Goal: Task Accomplishment & Management: Manage account settings

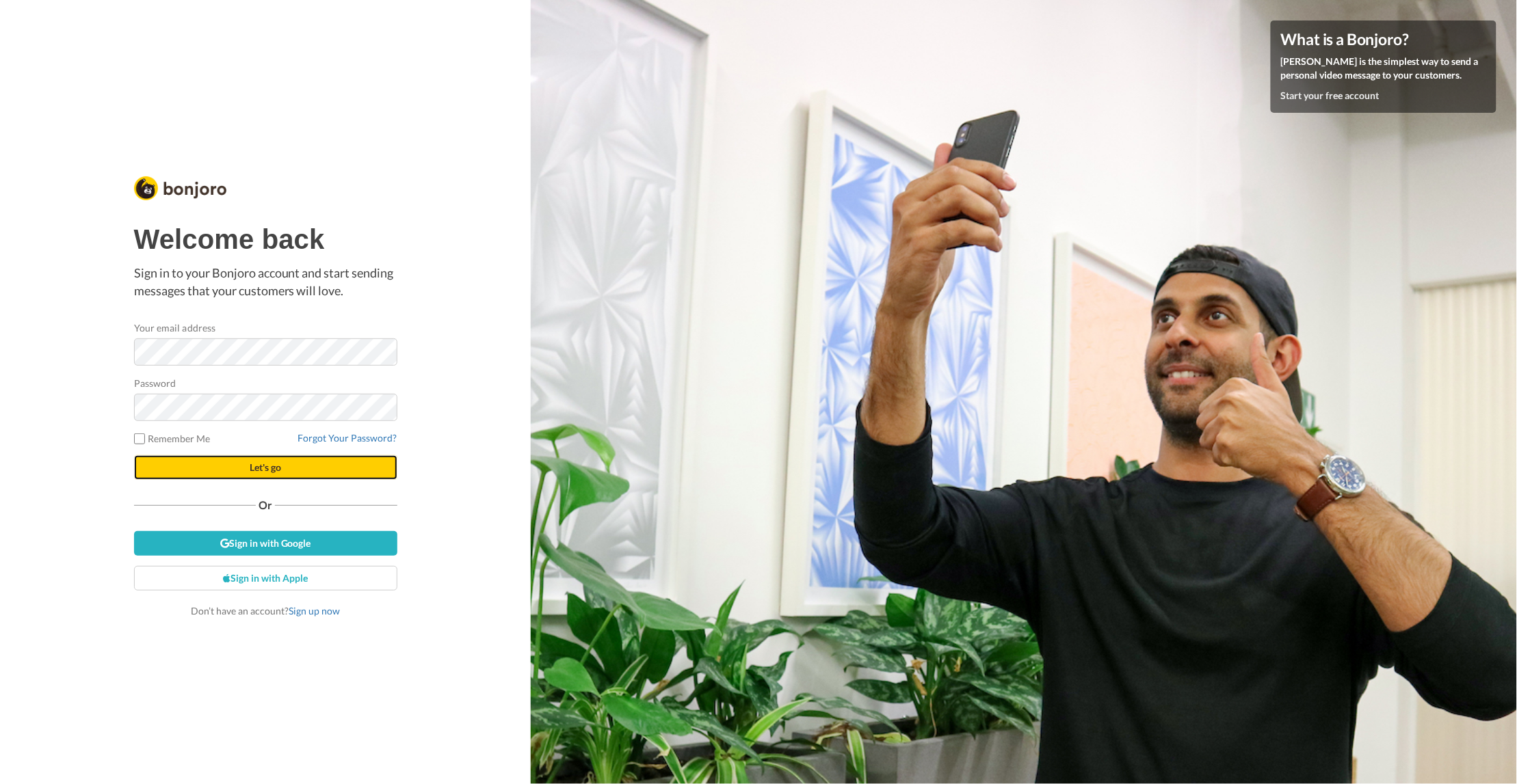
click at [245, 466] on button "Let's go" at bounding box center [266, 467] width 263 height 24
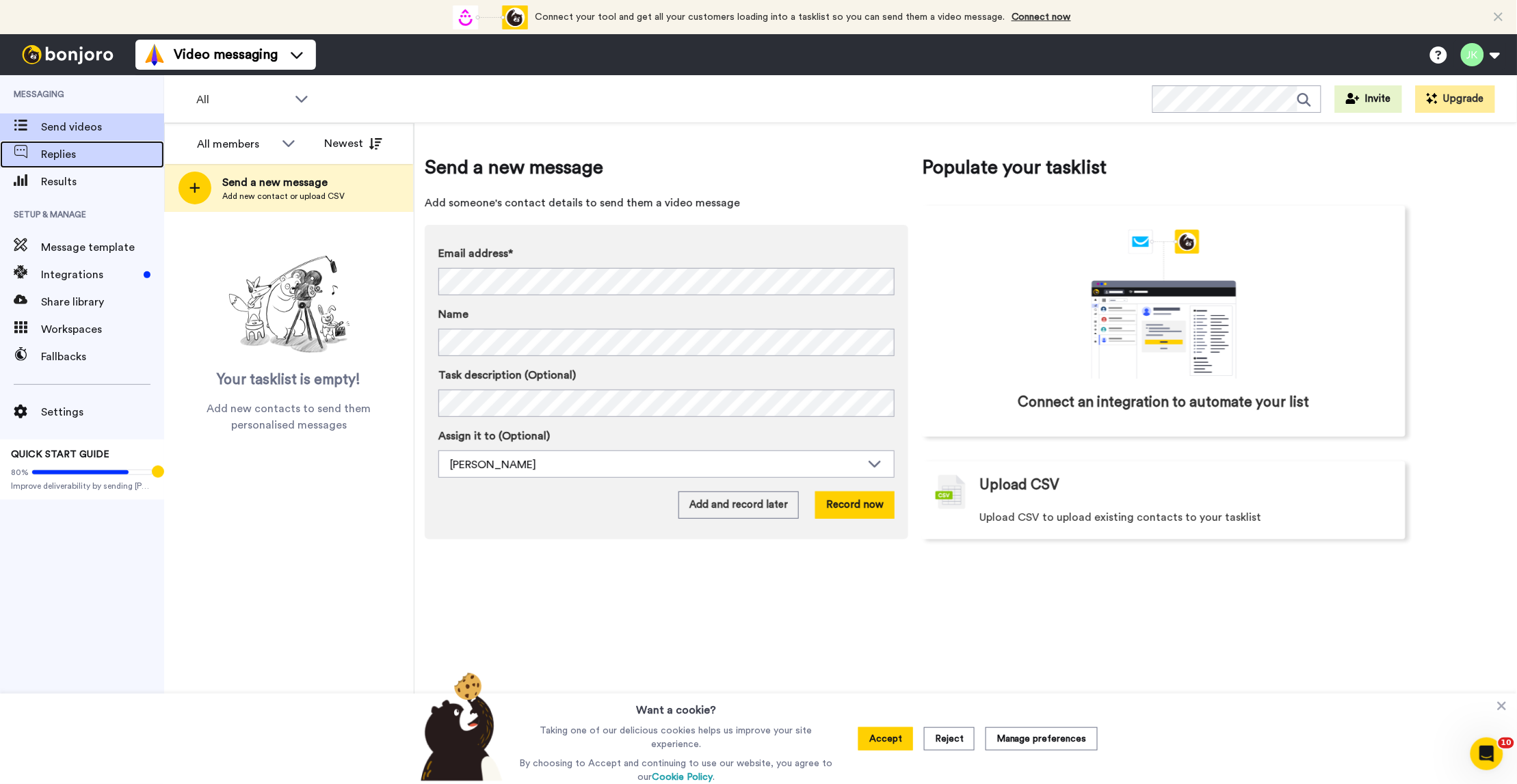
click at [44, 149] on span "Replies" at bounding box center [103, 154] width 123 height 16
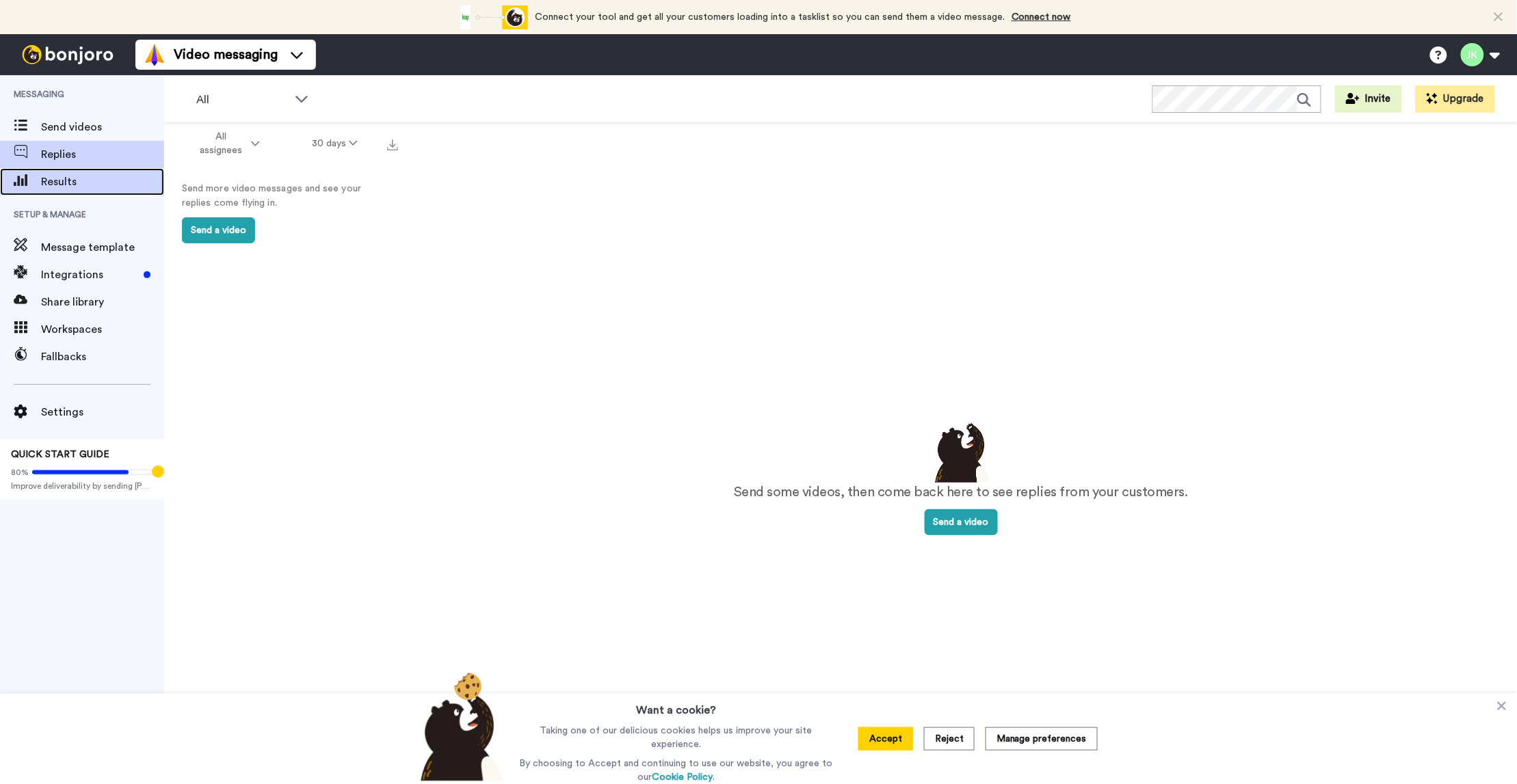
click at [45, 178] on span "Results" at bounding box center [103, 181] width 123 height 16
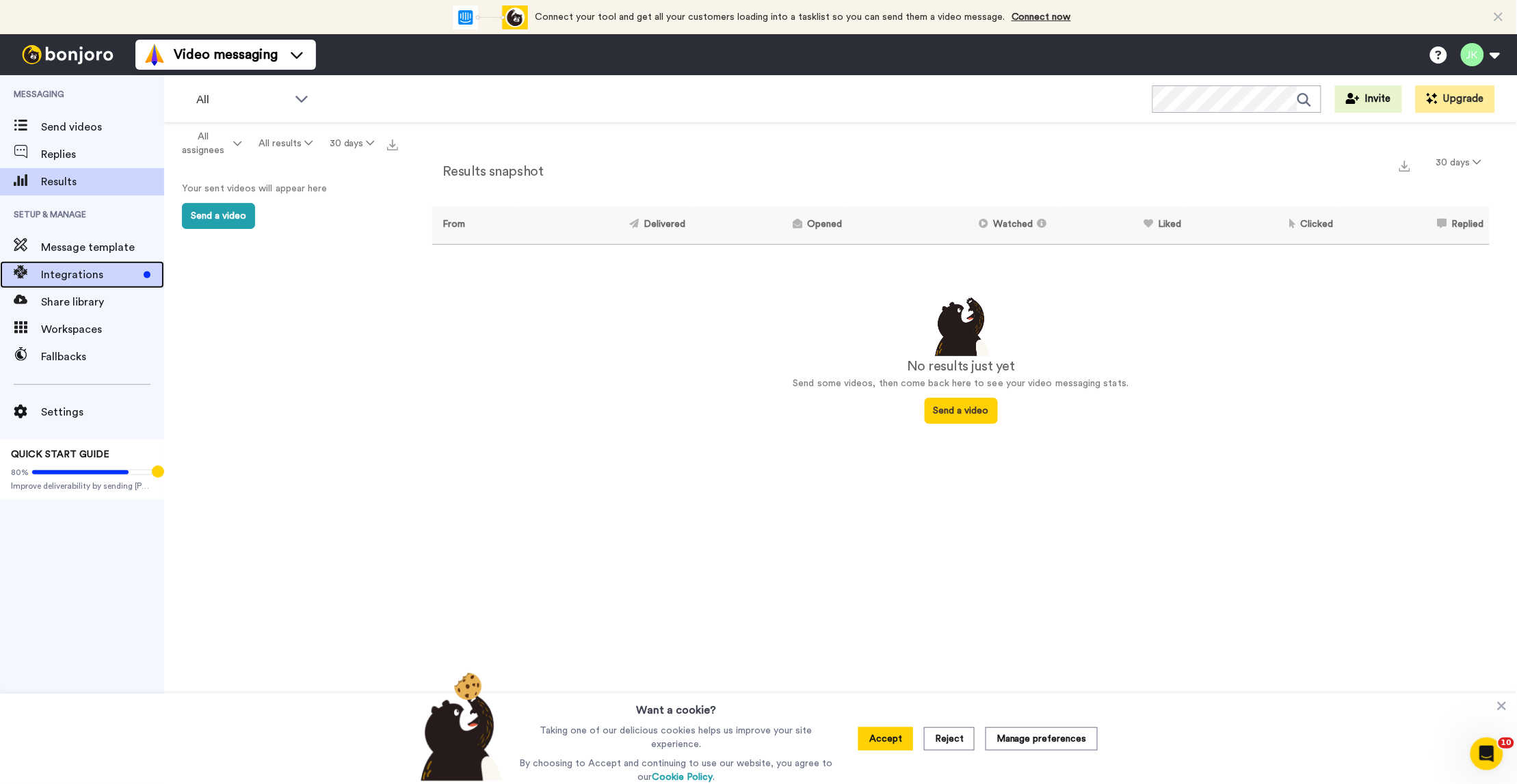
click at [89, 276] on span "Integrations" at bounding box center [89, 275] width 97 height 16
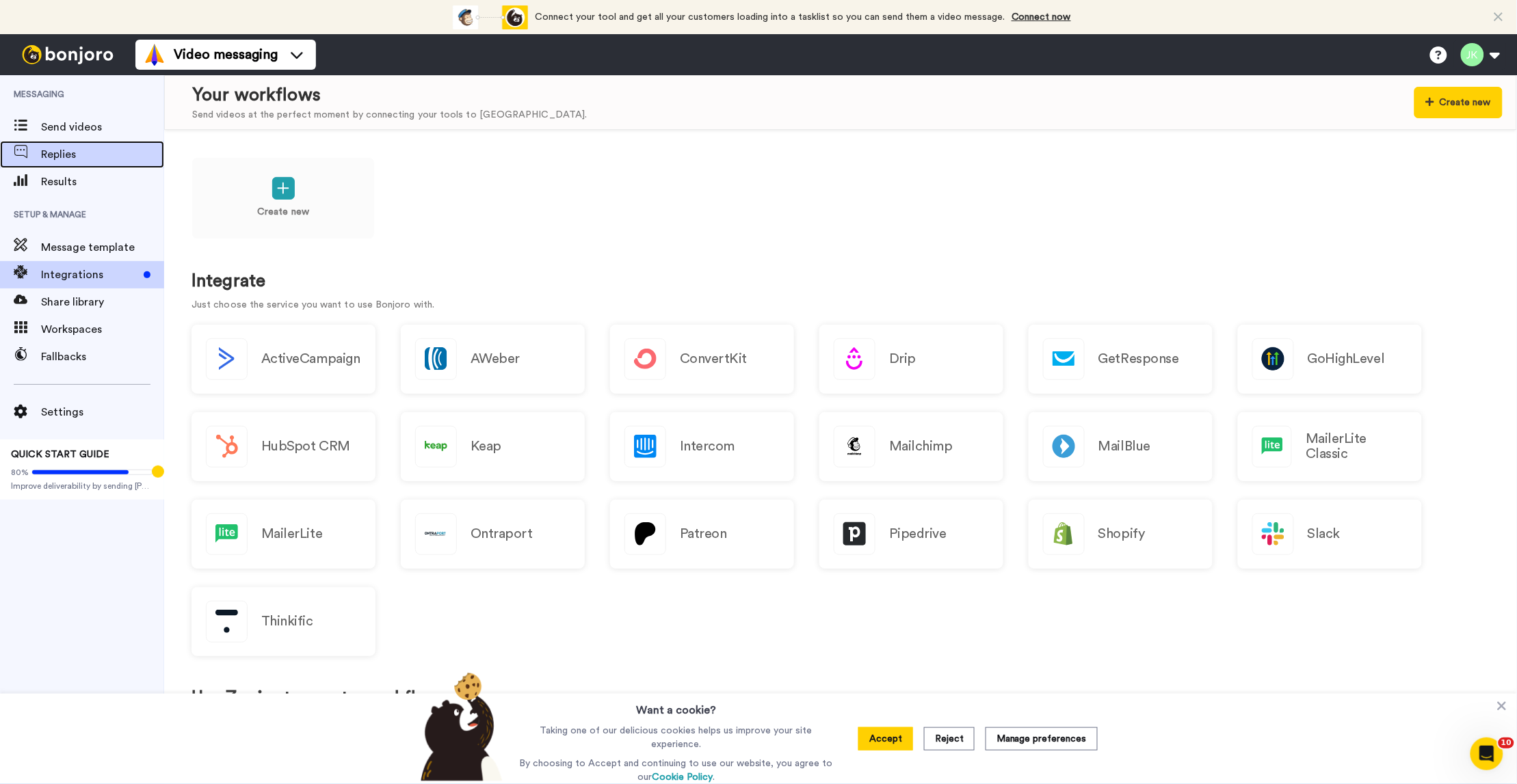
click at [48, 152] on span "Replies" at bounding box center [103, 154] width 123 height 16
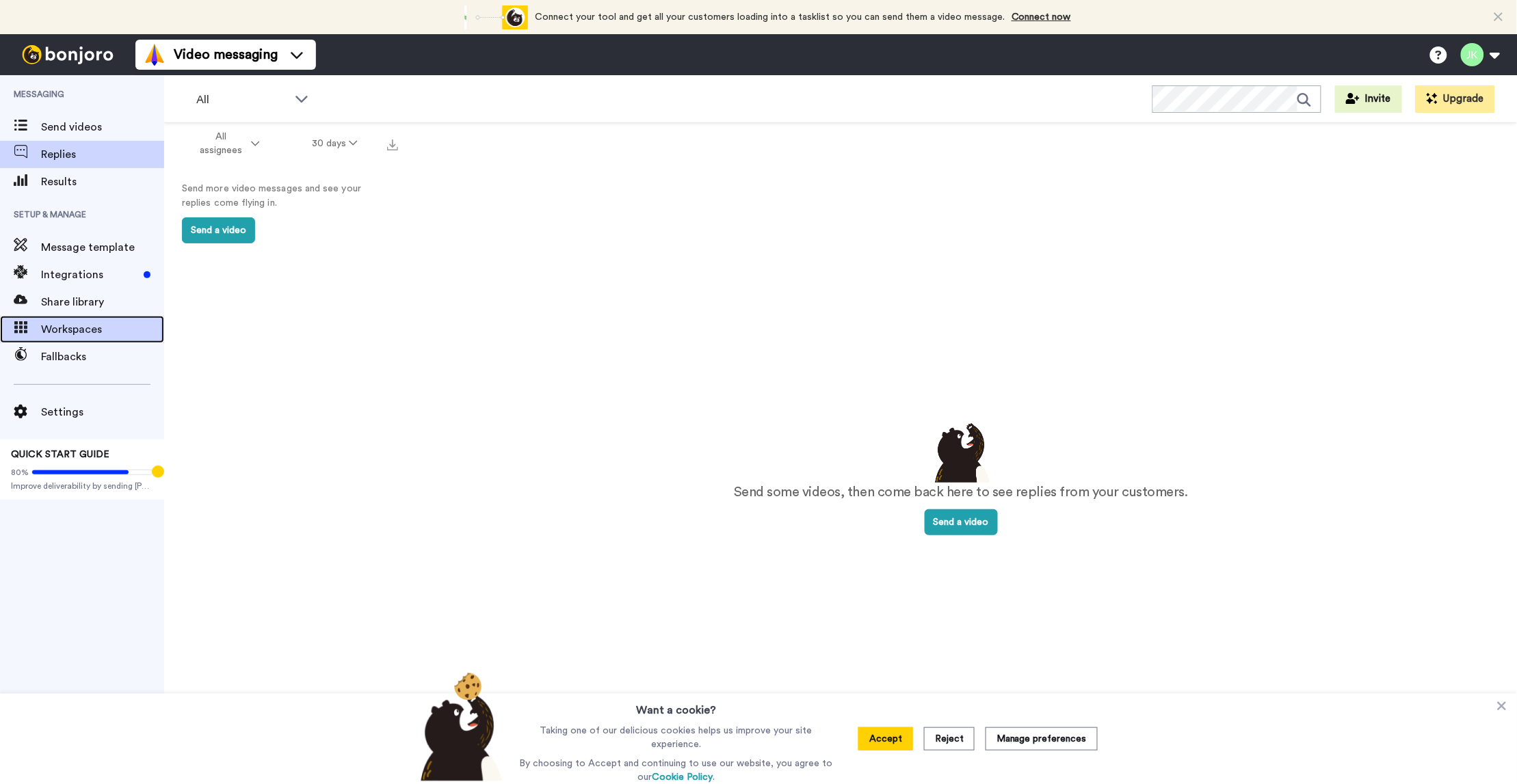
click at [75, 331] on span "Workspaces" at bounding box center [103, 329] width 123 height 16
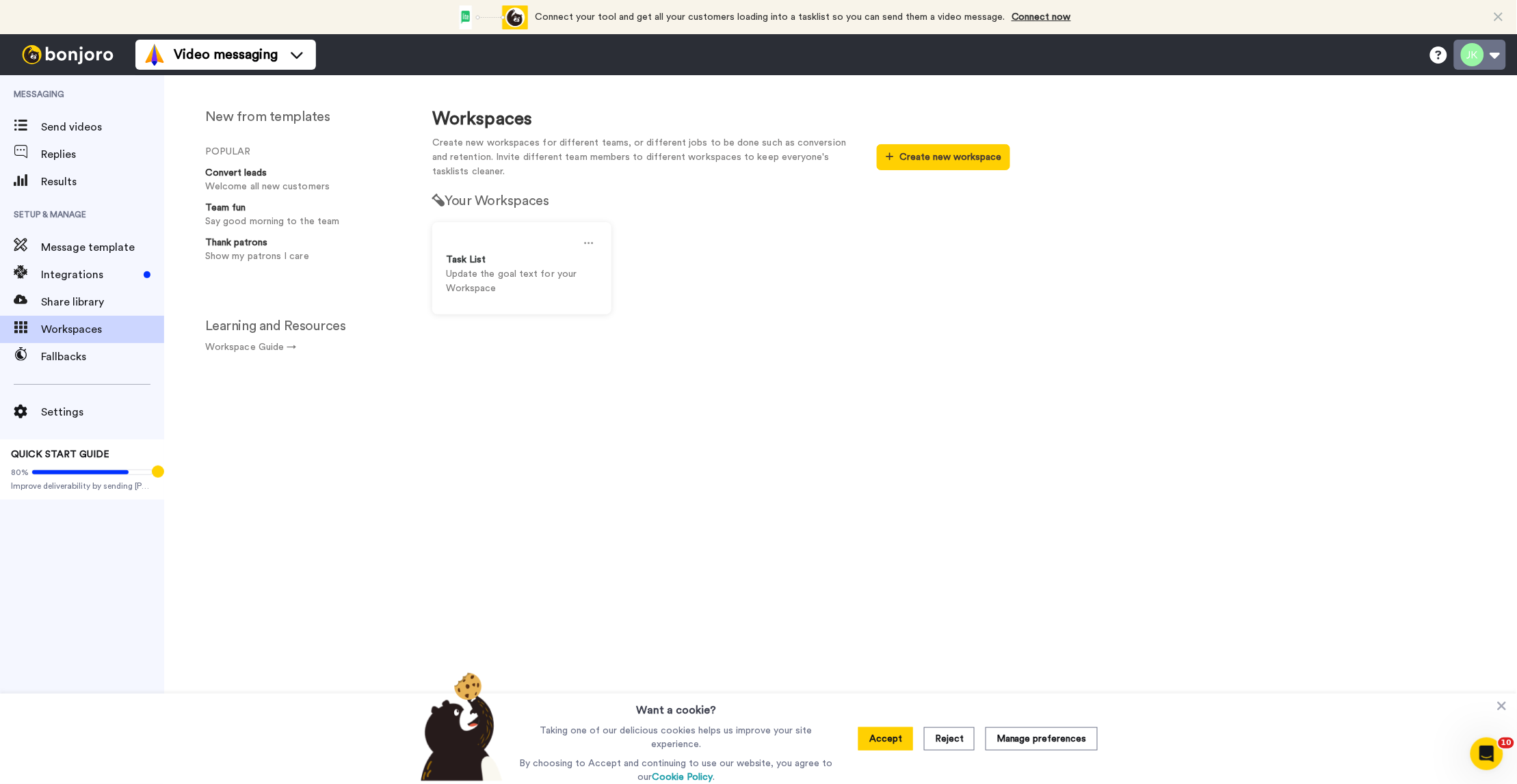
click at [1475, 53] on button at bounding box center [1479, 54] width 52 height 30
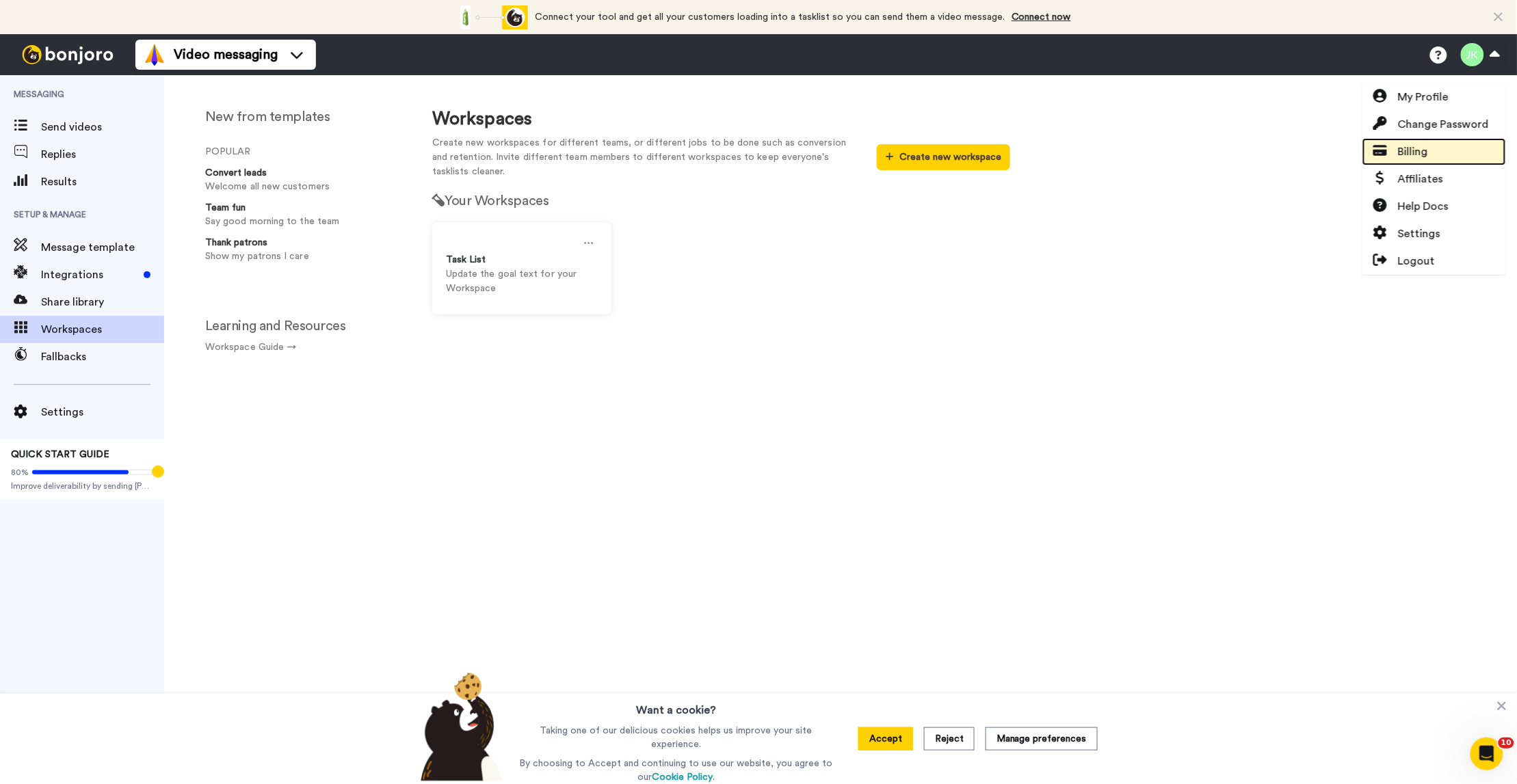
click at [1385, 152] on icon at bounding box center [1379, 151] width 14 height 11
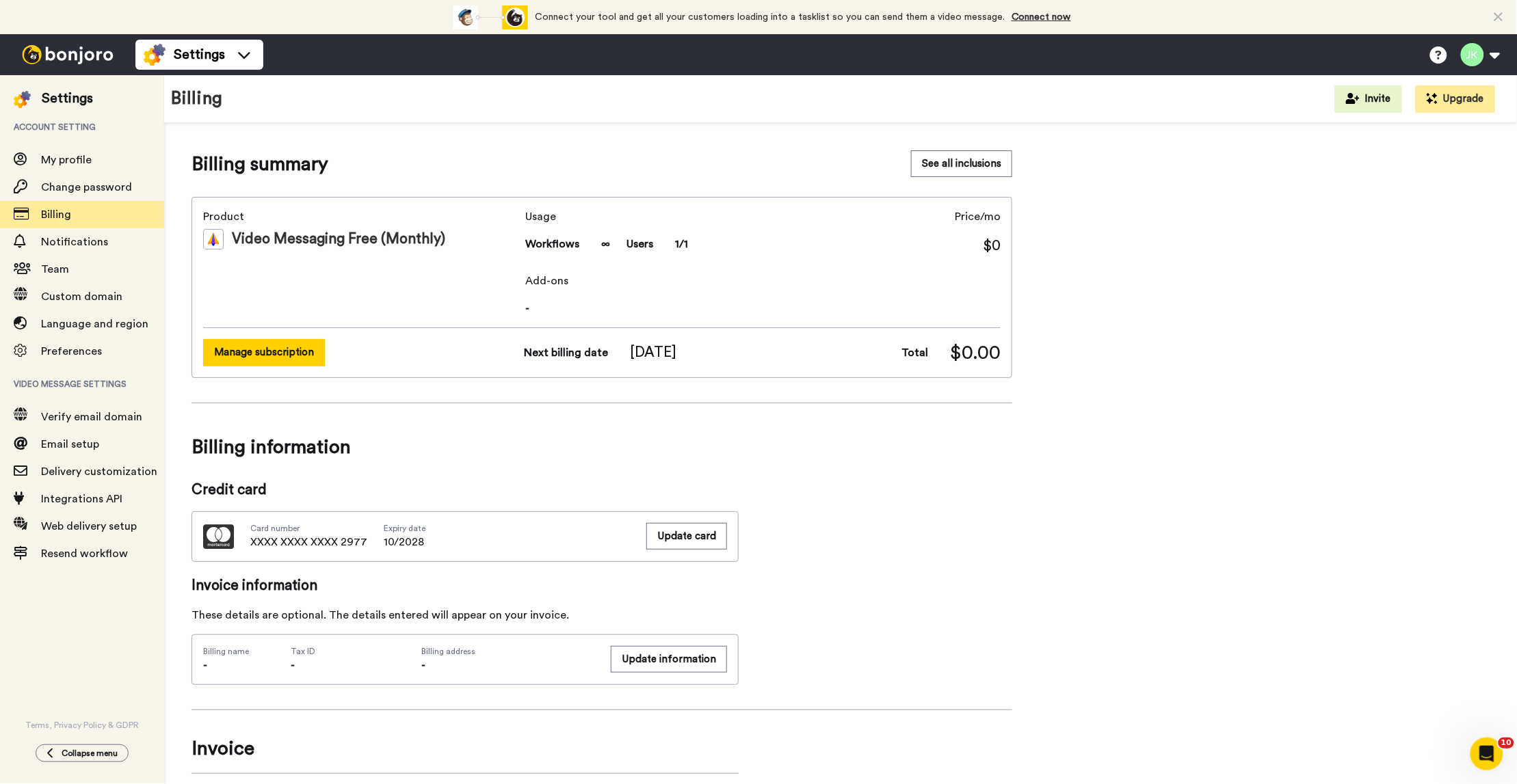
click at [261, 349] on button "Manage subscription" at bounding box center [264, 352] width 122 height 26
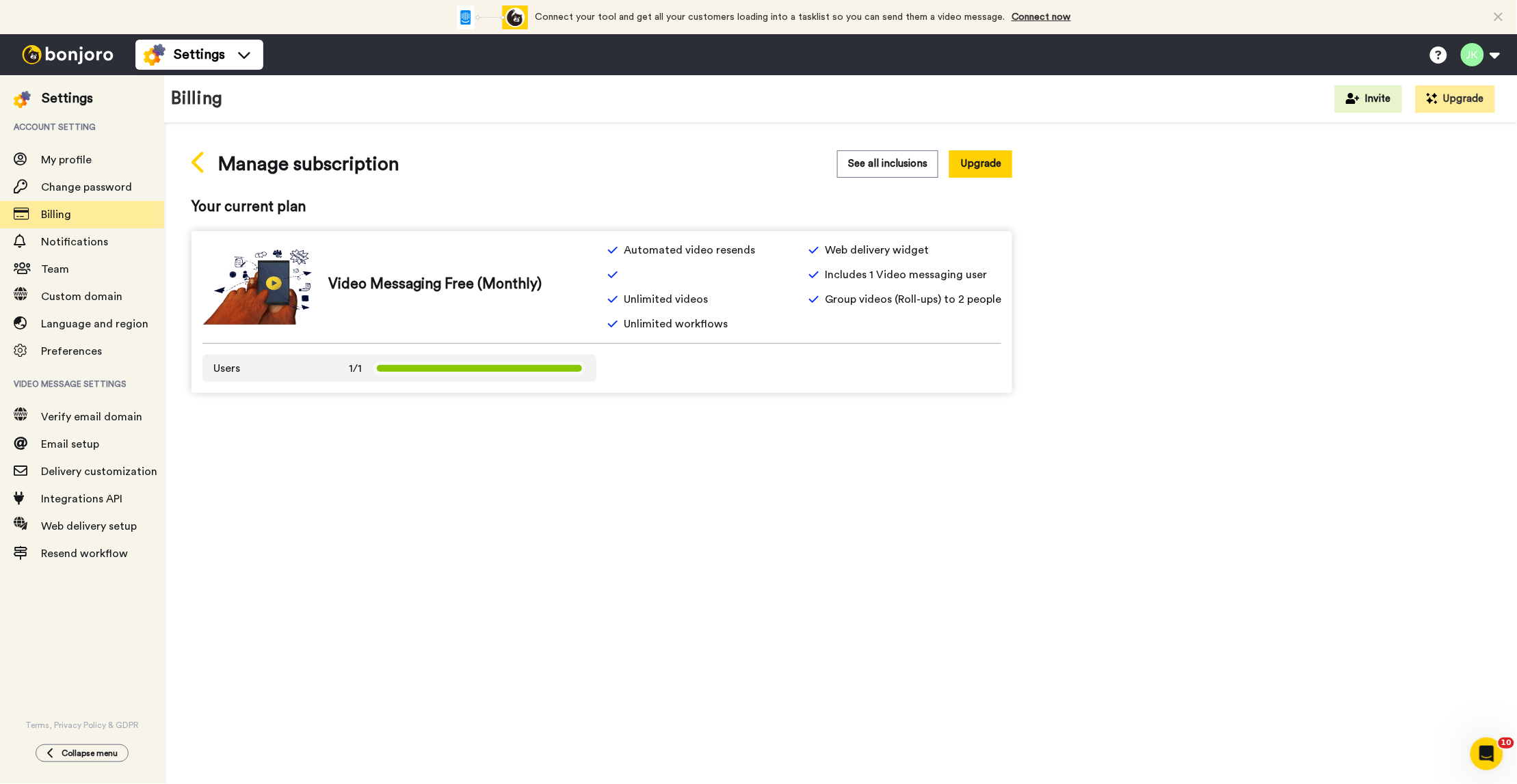
click at [203, 156] on icon at bounding box center [199, 162] width 15 height 24
